Goal: Task Accomplishment & Management: Manage account settings

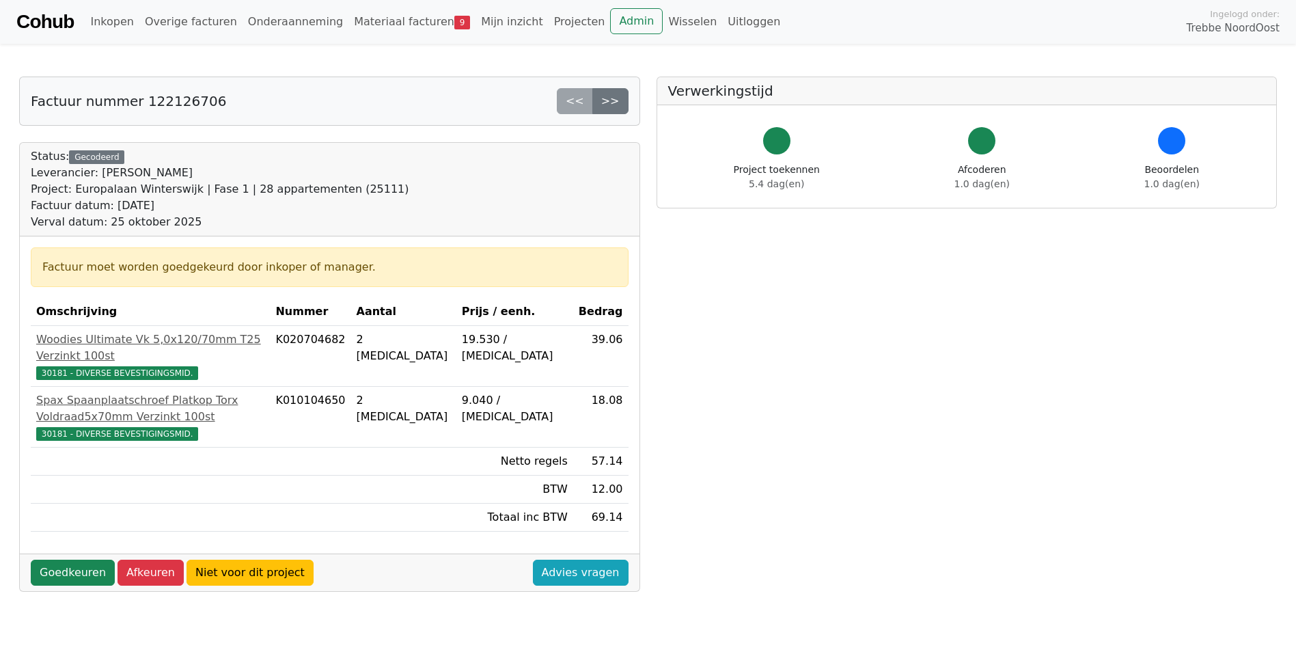
scroll to position [68, 0]
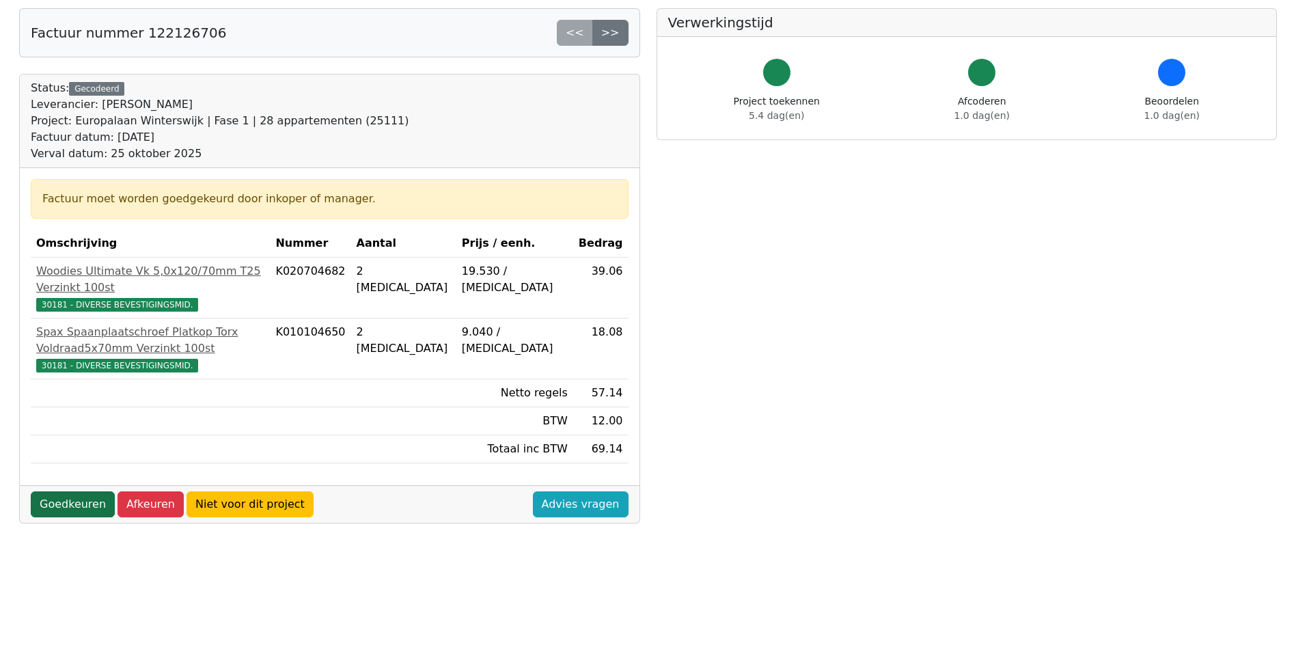
click at [78, 491] on link "Goedkeuren" at bounding box center [73, 504] width 84 height 26
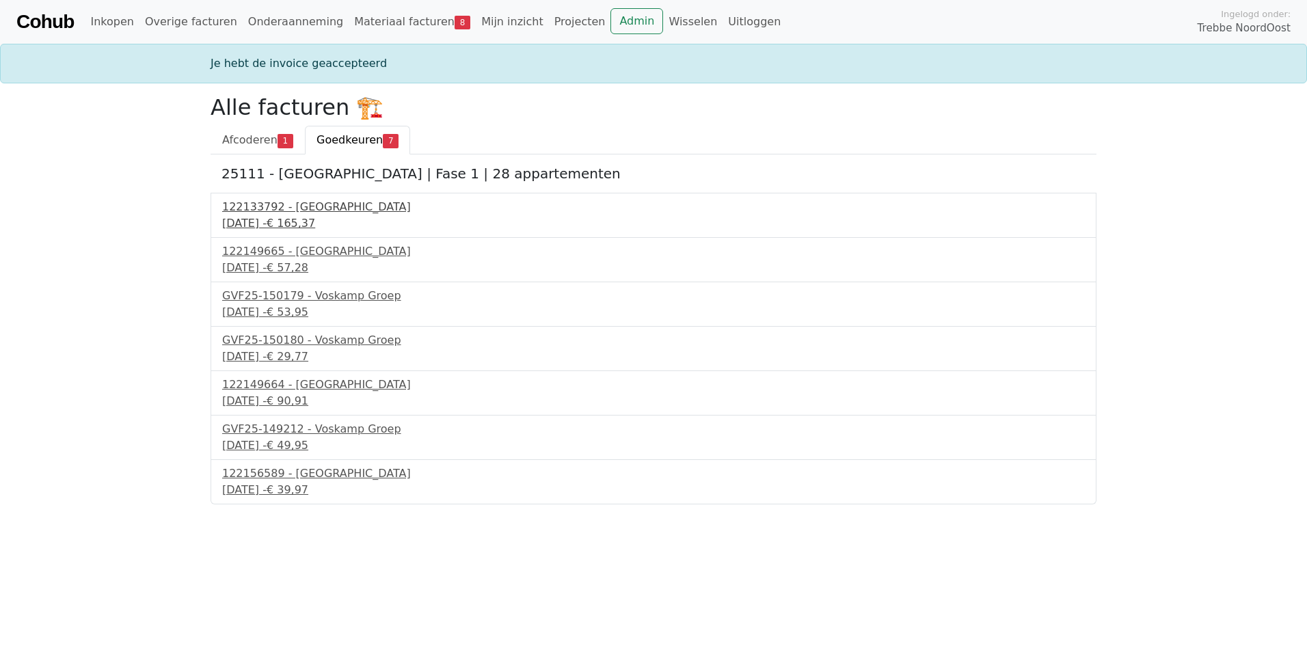
click at [283, 218] on div "[DATE] - € 165,37" at bounding box center [653, 223] width 862 height 16
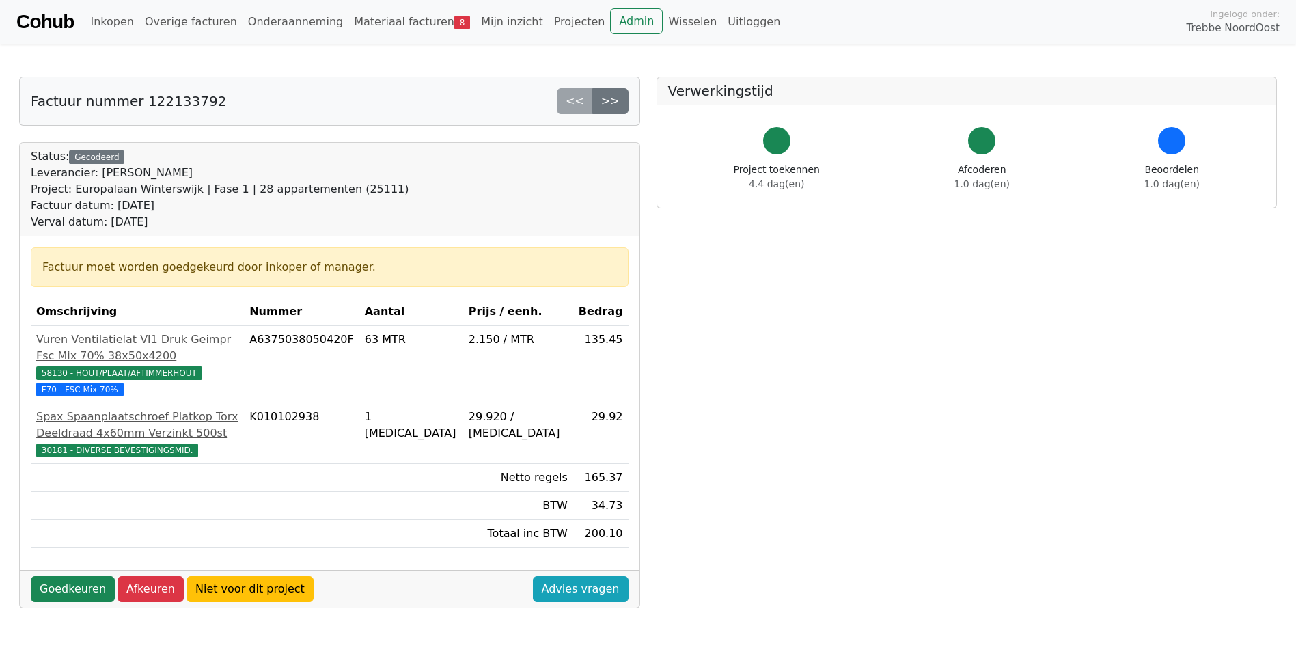
scroll to position [68, 0]
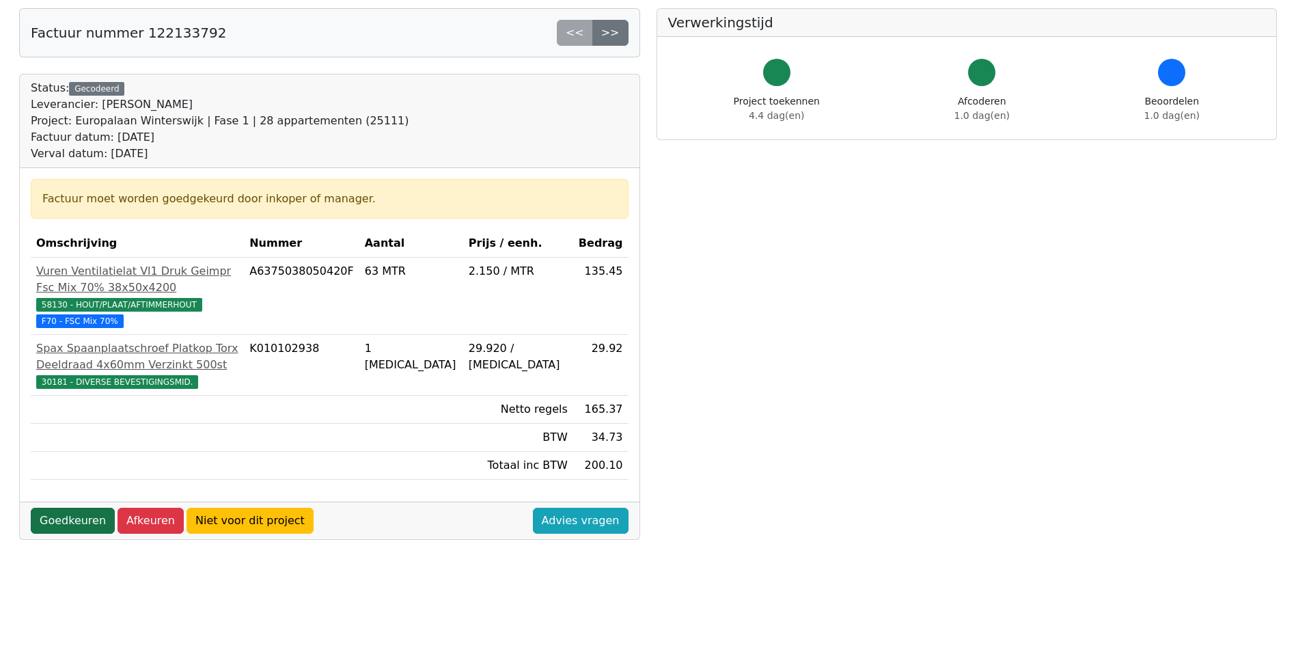
click at [76, 508] on link "Goedkeuren" at bounding box center [73, 521] width 84 height 26
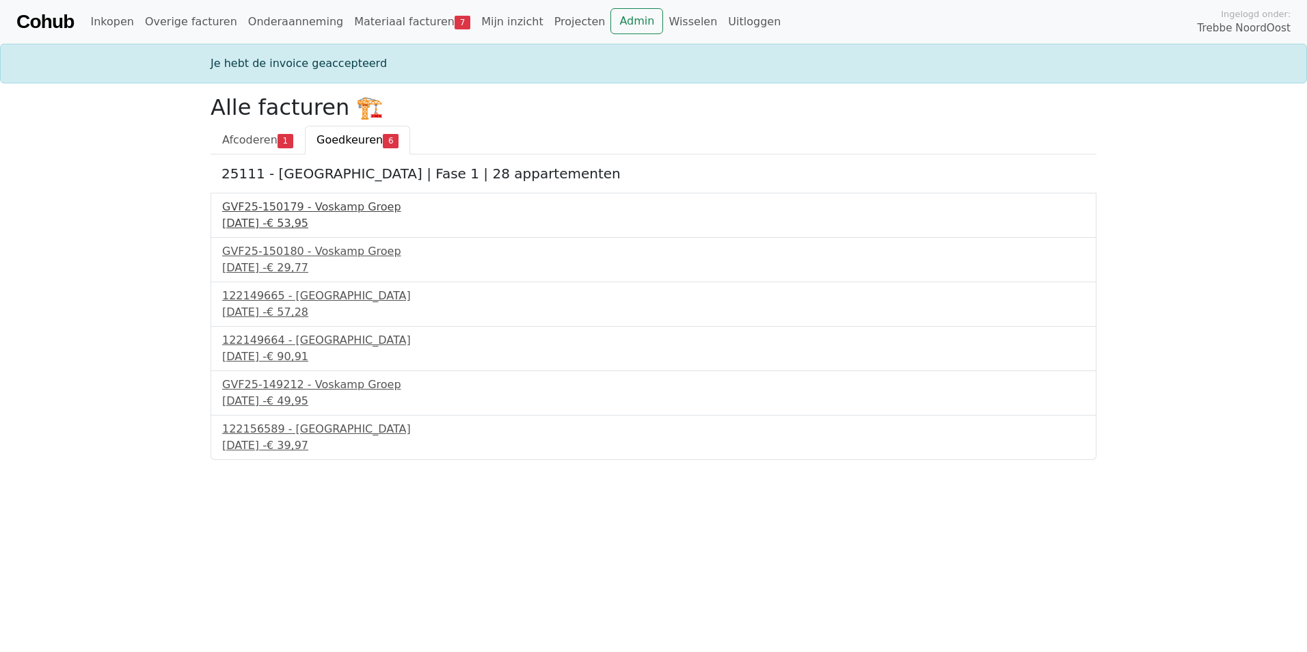
click at [303, 213] on div "GVF25-150179 - Voskamp Groep" at bounding box center [653, 207] width 862 height 16
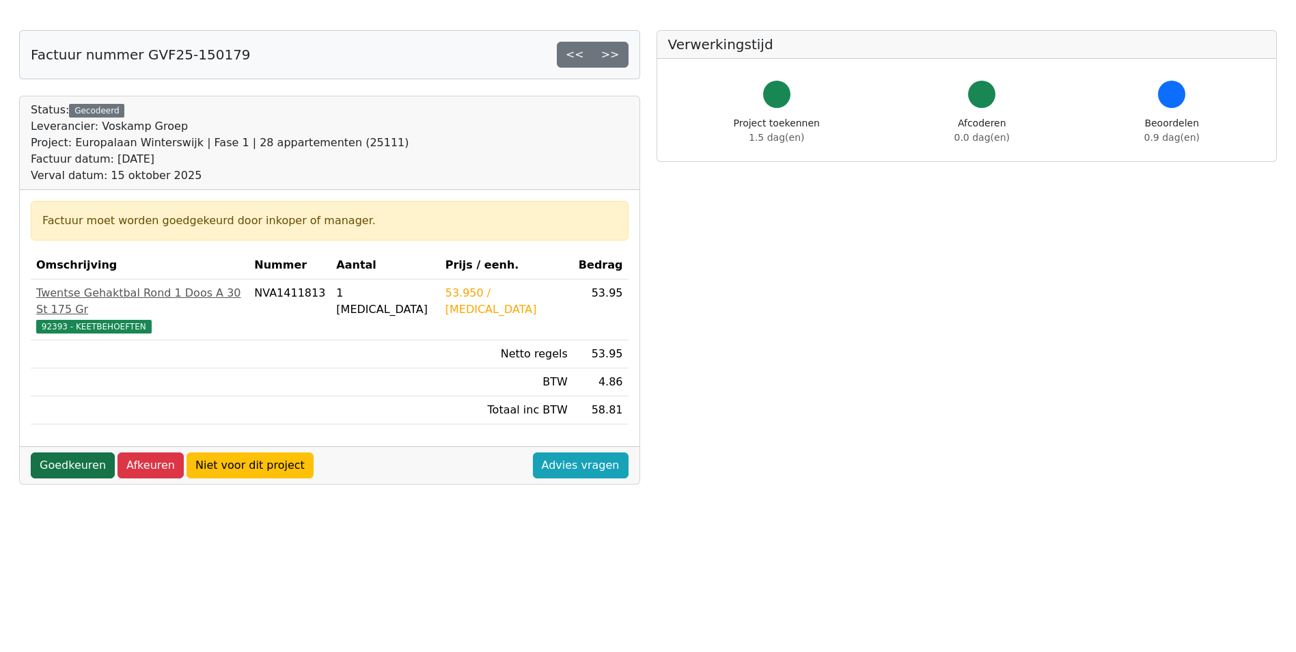
scroll to position [68, 0]
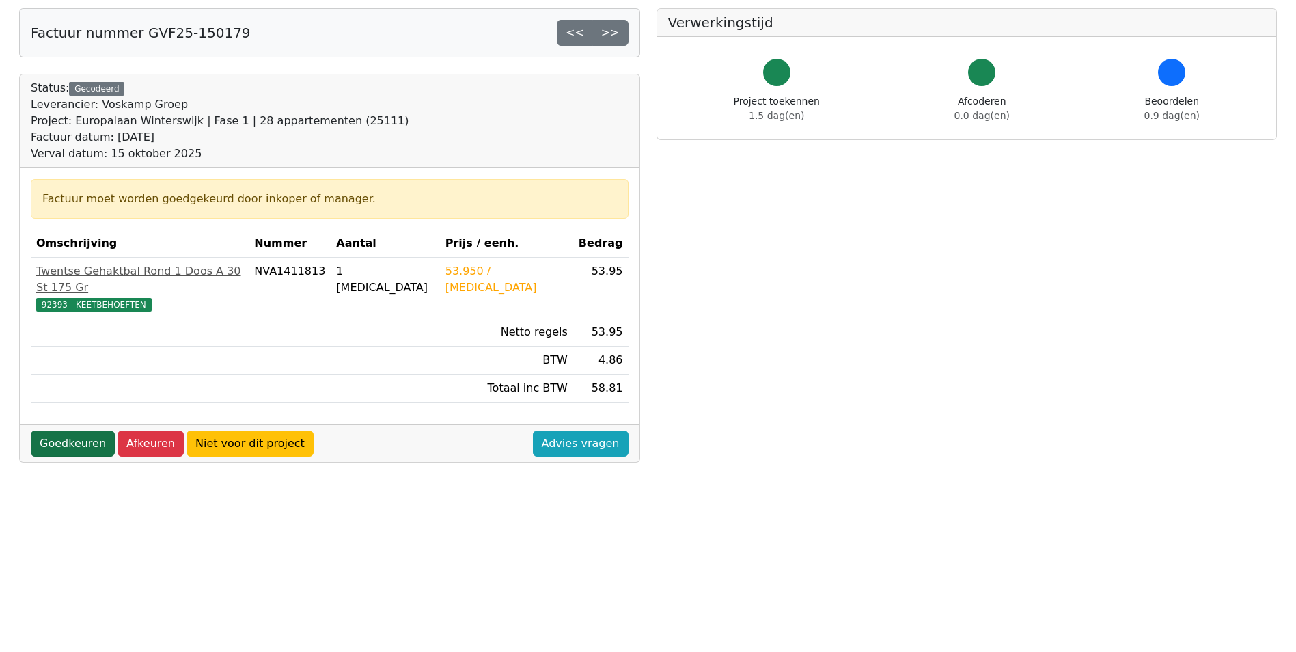
click at [66, 431] on link "Goedkeuren" at bounding box center [73, 444] width 84 height 26
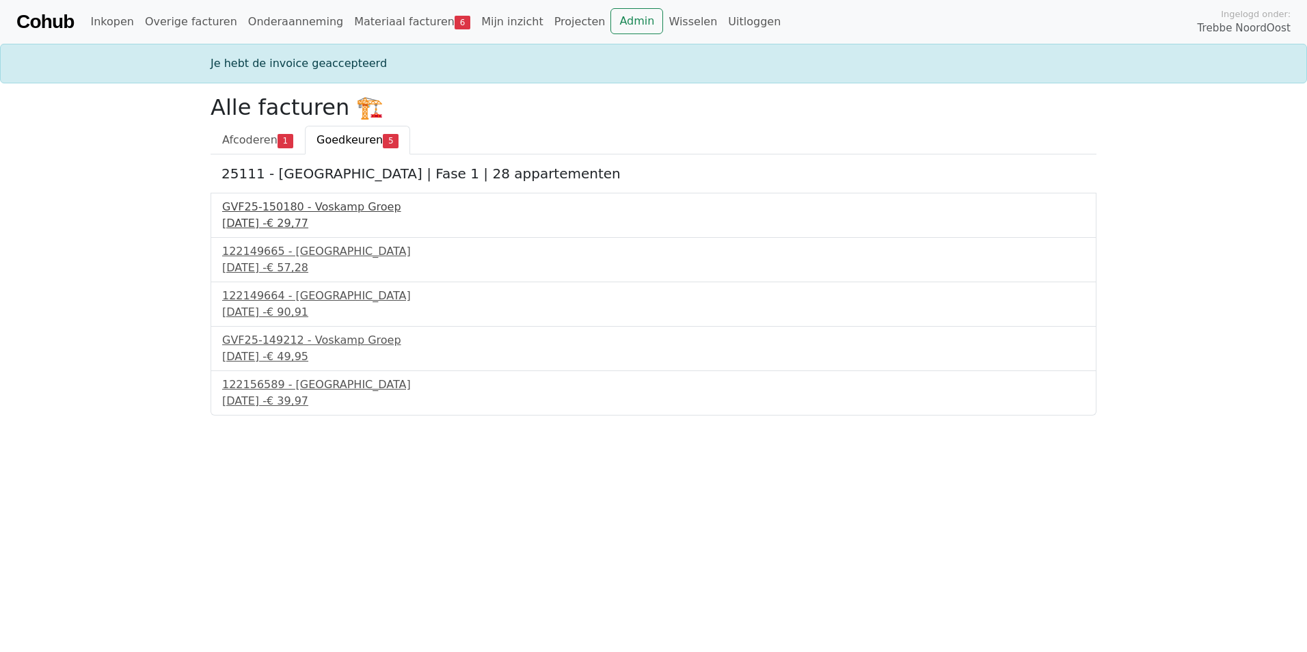
click at [293, 210] on div "GVF25-150180 - Voskamp Groep" at bounding box center [653, 207] width 862 height 16
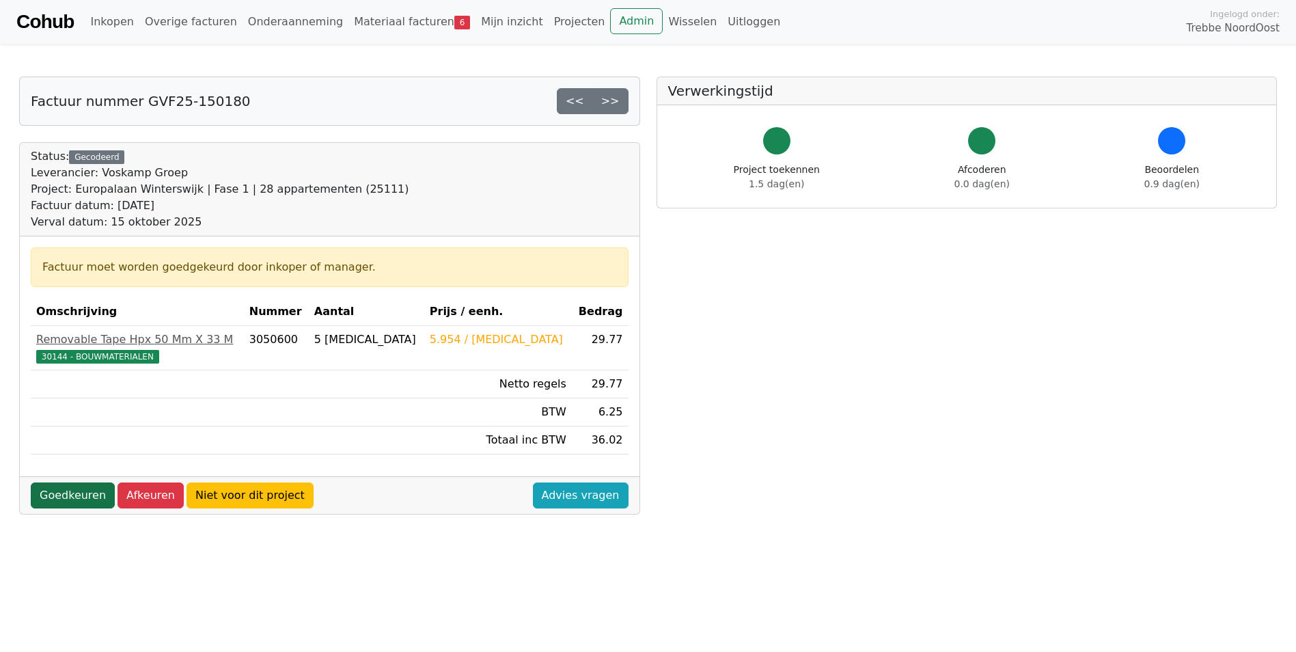
click at [71, 489] on link "Goedkeuren" at bounding box center [73, 496] width 84 height 26
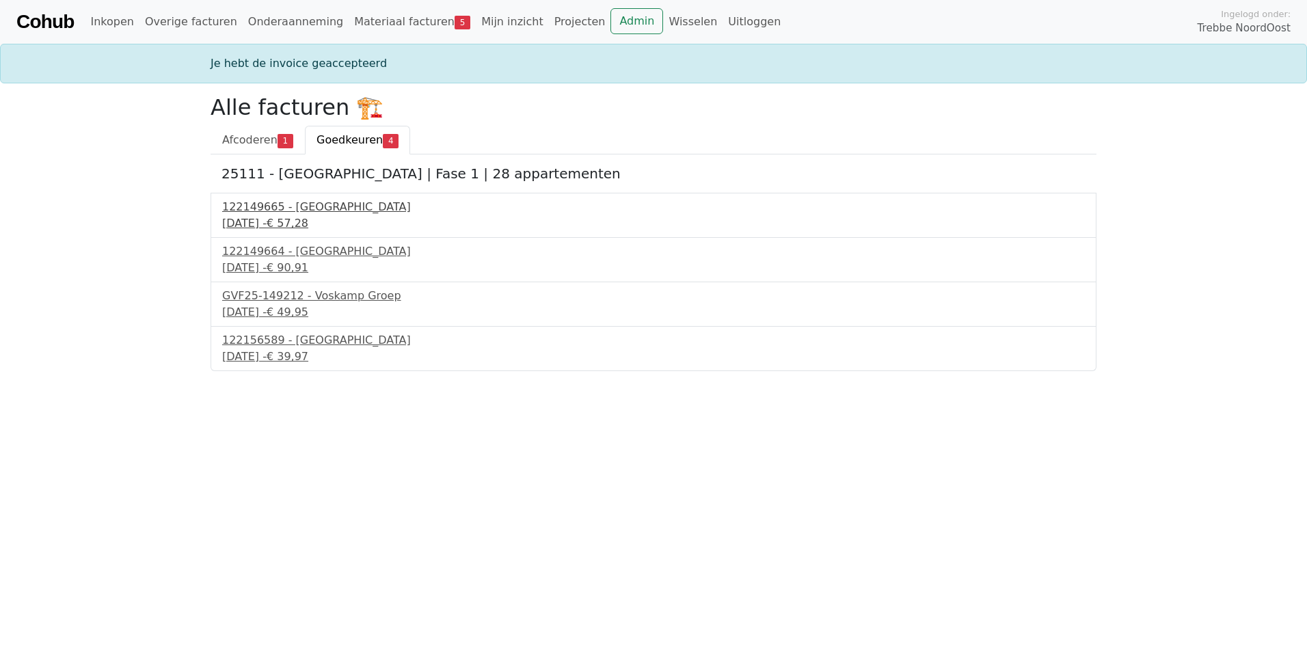
click at [261, 213] on div "122149665 - [GEOGRAPHIC_DATA]" at bounding box center [653, 207] width 862 height 16
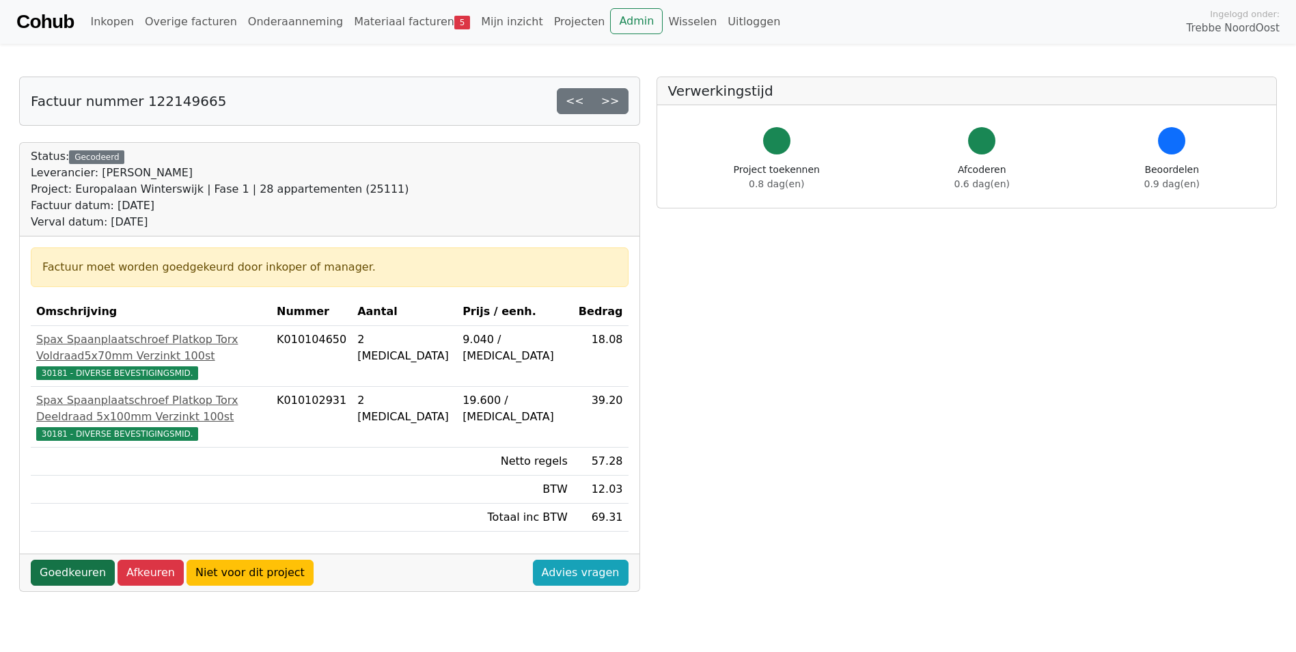
click at [62, 570] on link "Goedkeuren" at bounding box center [73, 573] width 84 height 26
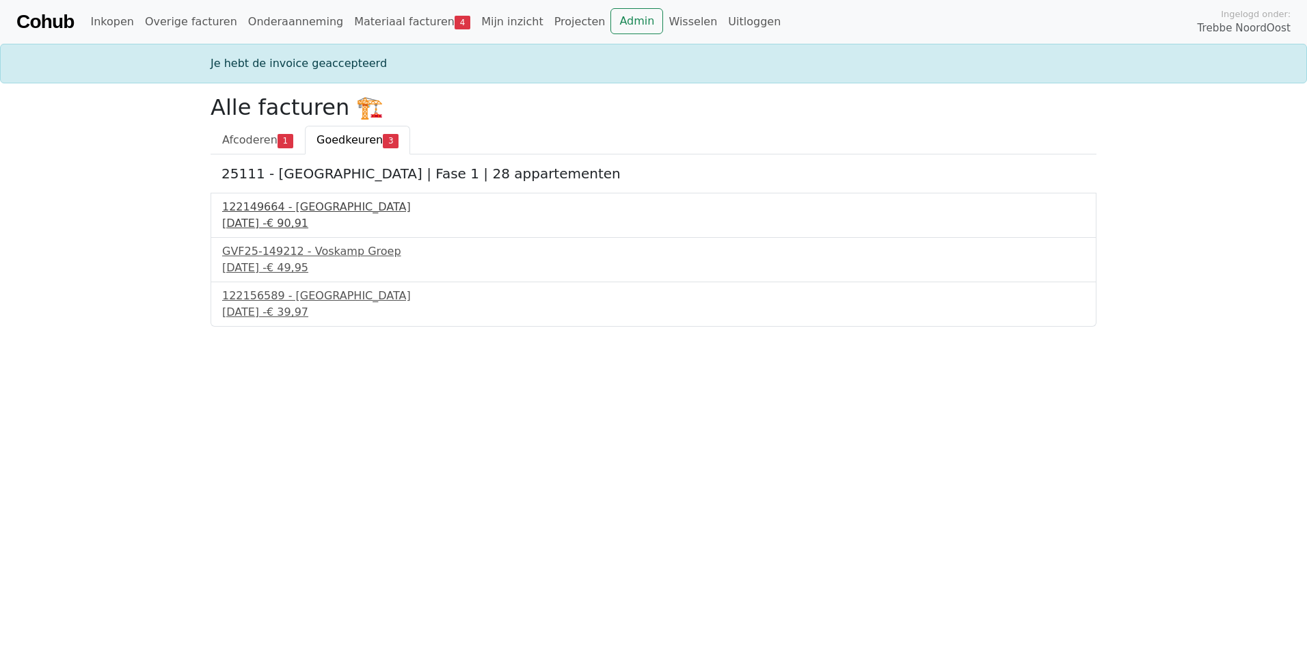
click at [299, 217] on div "[DATE] - € 90,91" at bounding box center [653, 223] width 862 height 16
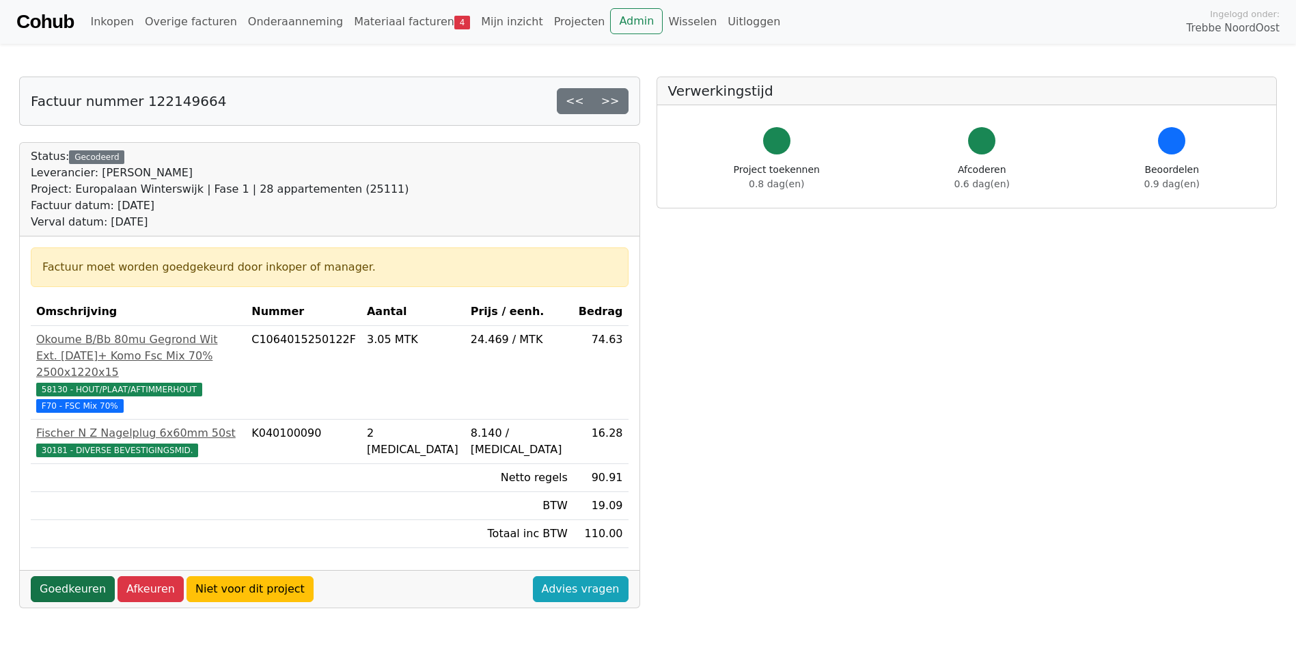
click at [66, 594] on link "Goedkeuren" at bounding box center [73, 589] width 84 height 26
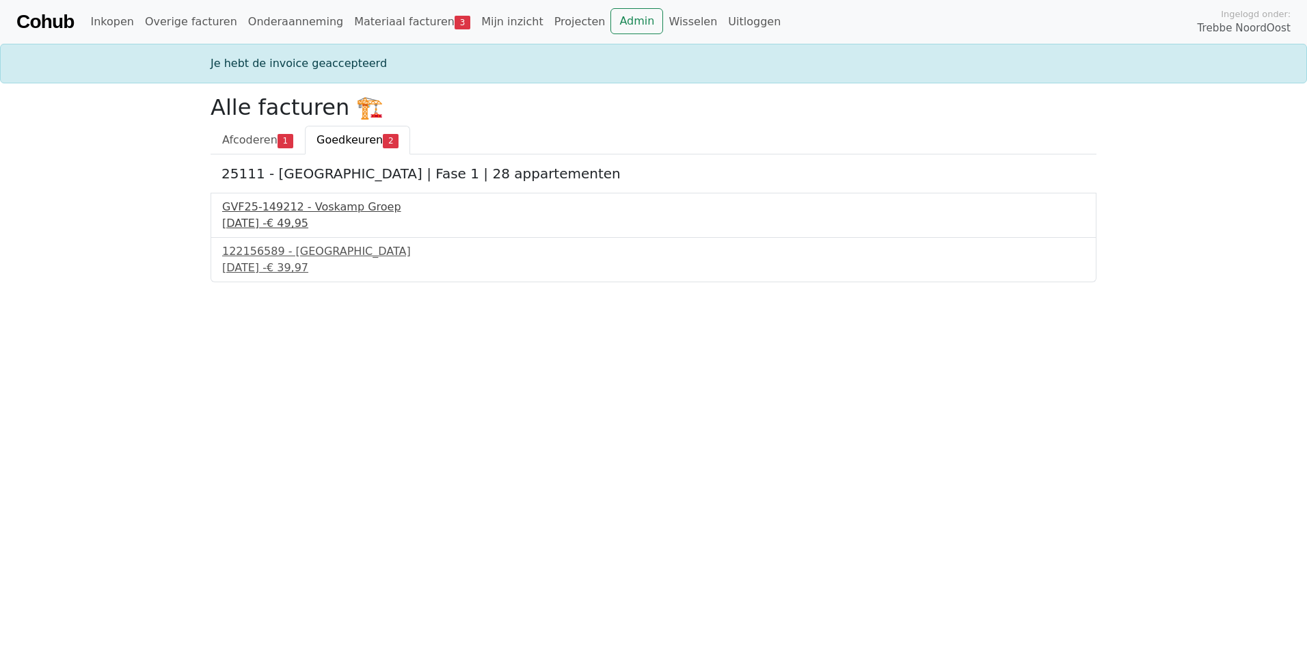
click at [295, 207] on div "GVF25-149212 - Voskamp Groep" at bounding box center [653, 207] width 862 height 16
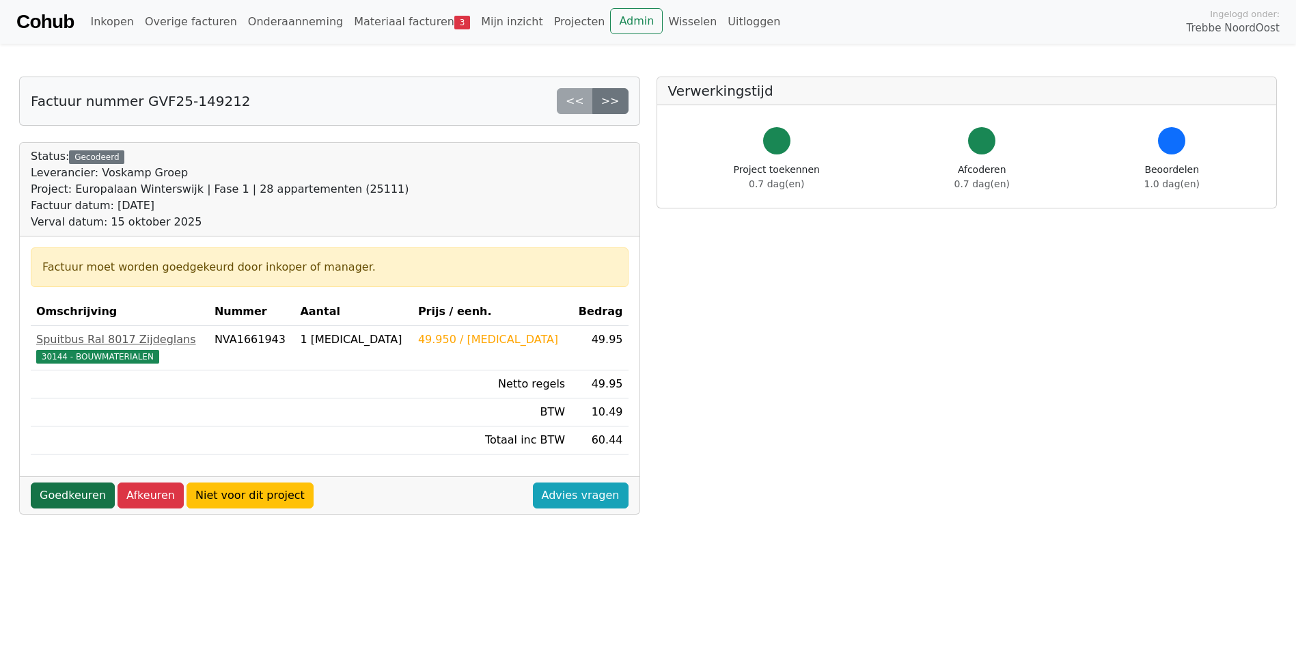
click at [58, 493] on link "Goedkeuren" at bounding box center [73, 496] width 84 height 26
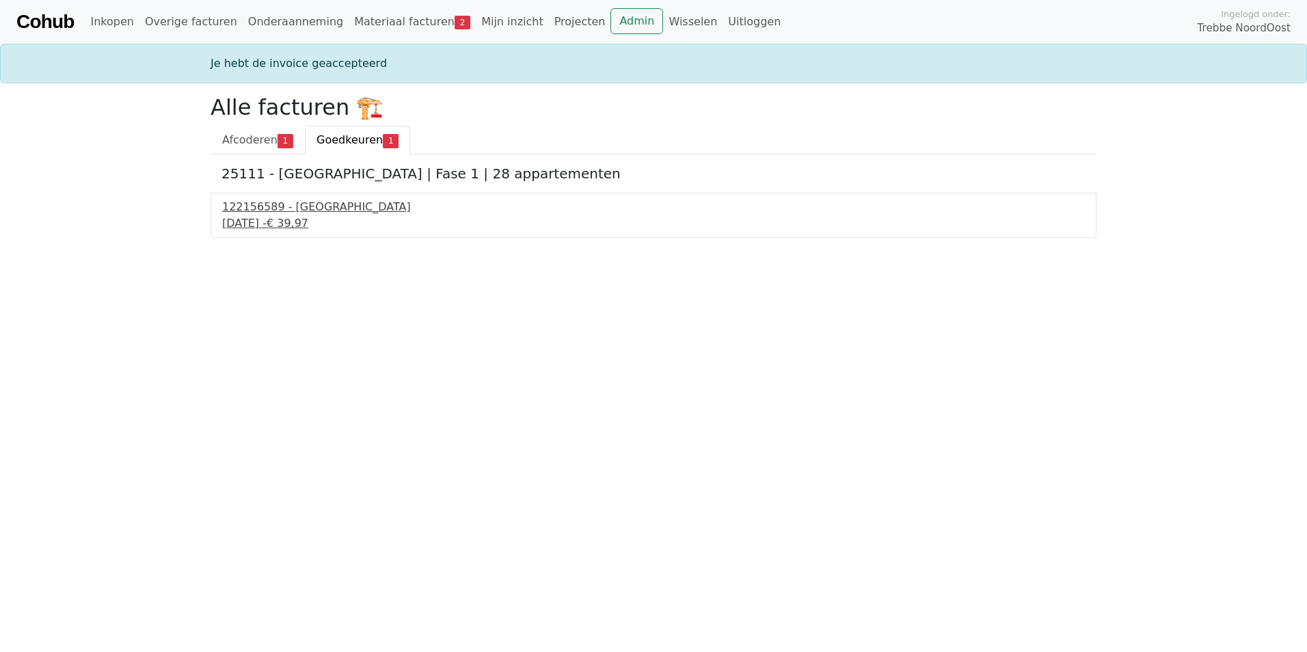
click at [267, 218] on div "16 september 2025 - € 39,97" at bounding box center [653, 223] width 862 height 16
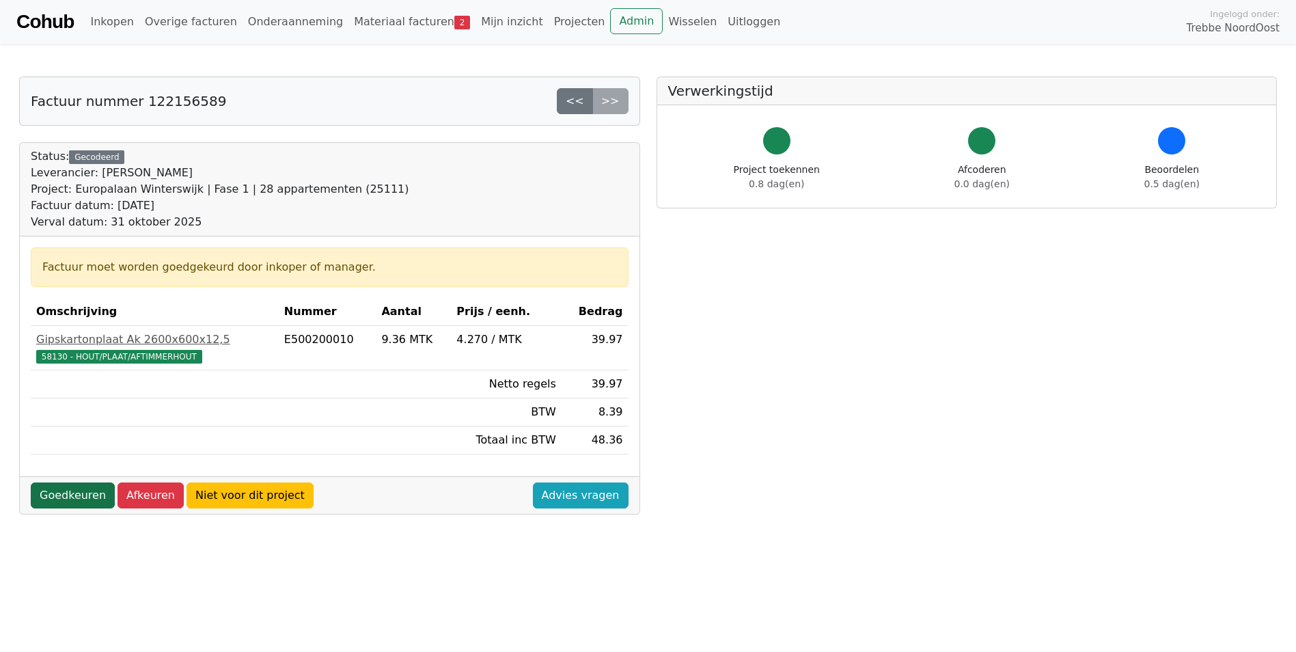
click at [64, 495] on link "Goedkeuren" at bounding box center [73, 496] width 84 height 26
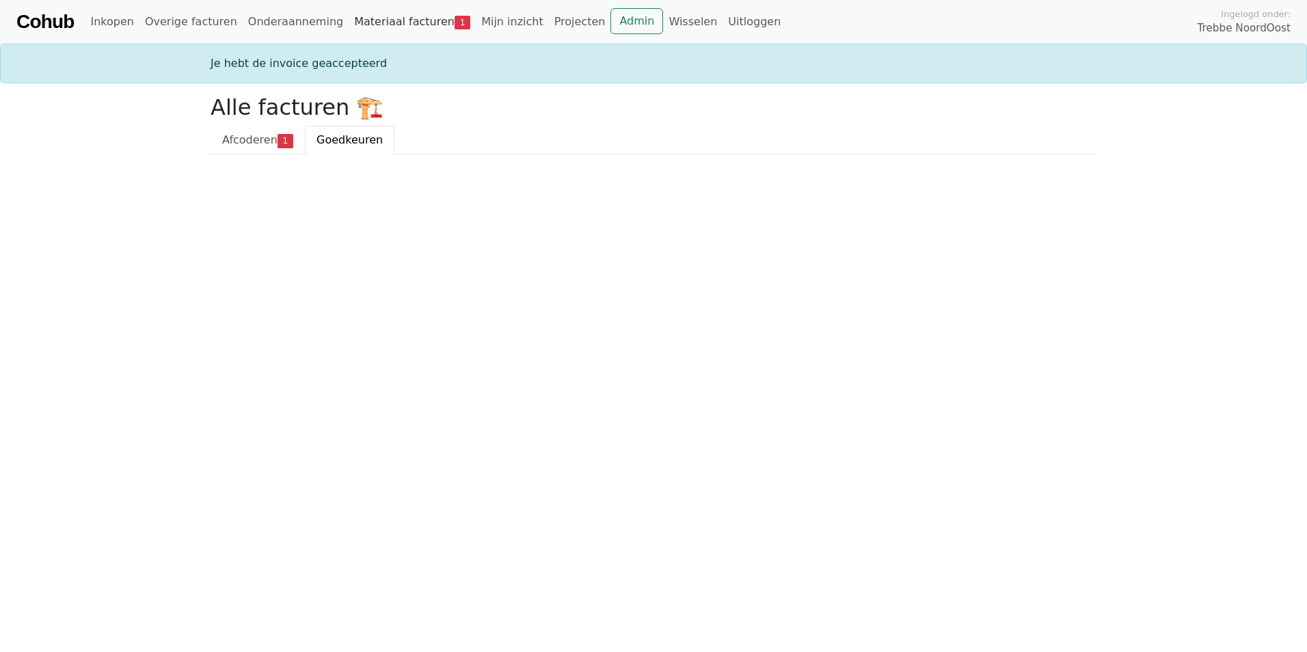
click at [400, 29] on link "Materiaal facturen 1" at bounding box center [412, 21] width 127 height 27
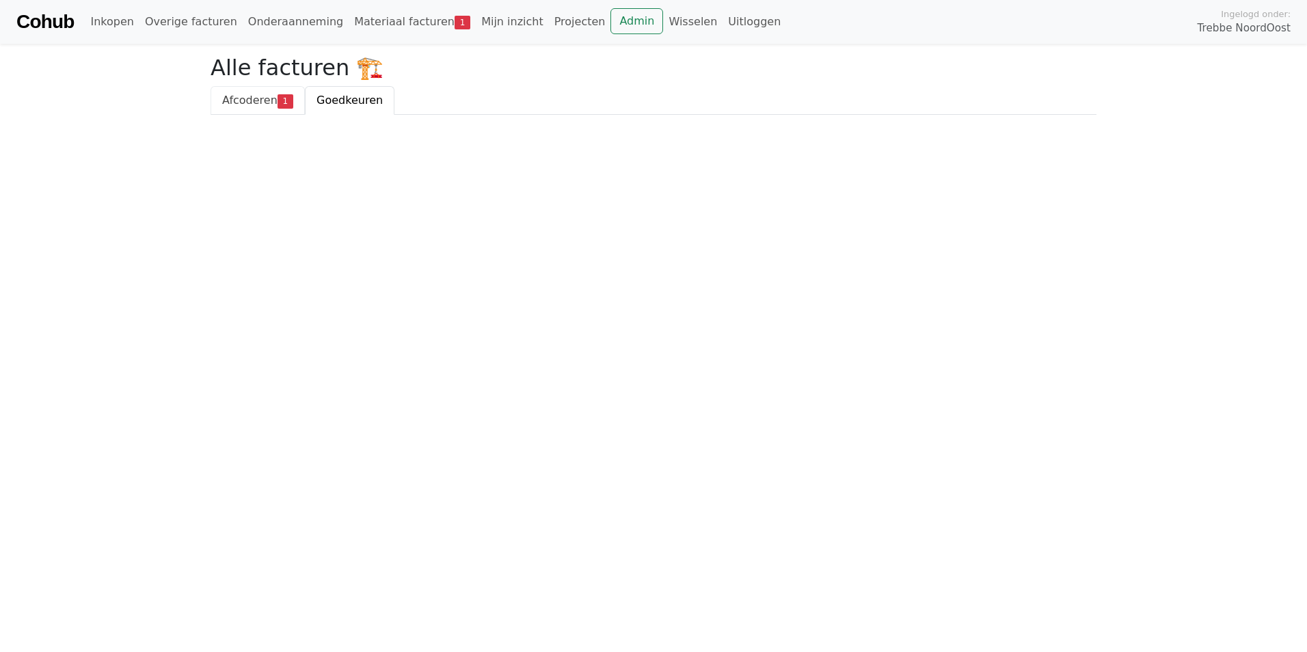
click at [270, 100] on span "Afcoderen" at bounding box center [249, 100] width 55 height 13
